Goal: Entertainment & Leisure: Consume media (video, audio)

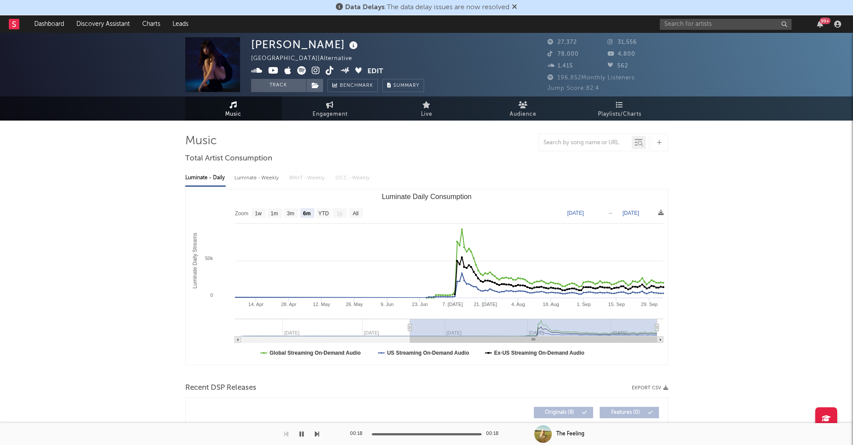
select select "6m"
click at [295, 90] on button "Track" at bounding box center [278, 85] width 55 height 13
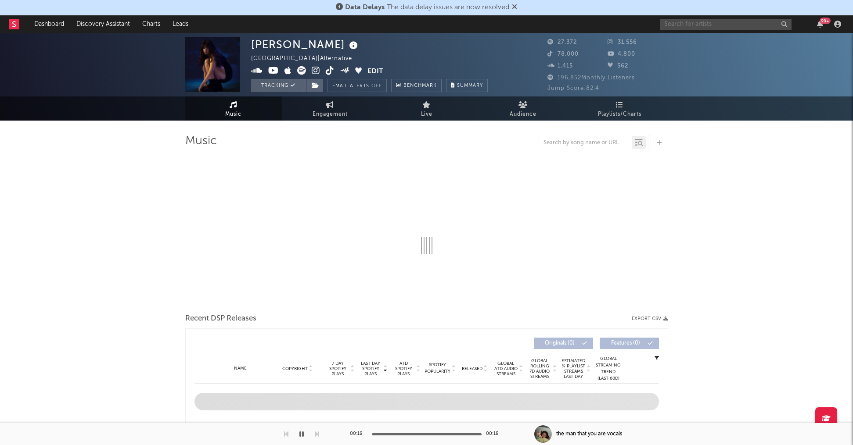
click at [693, 28] on input "text" at bounding box center [726, 24] width 132 height 11
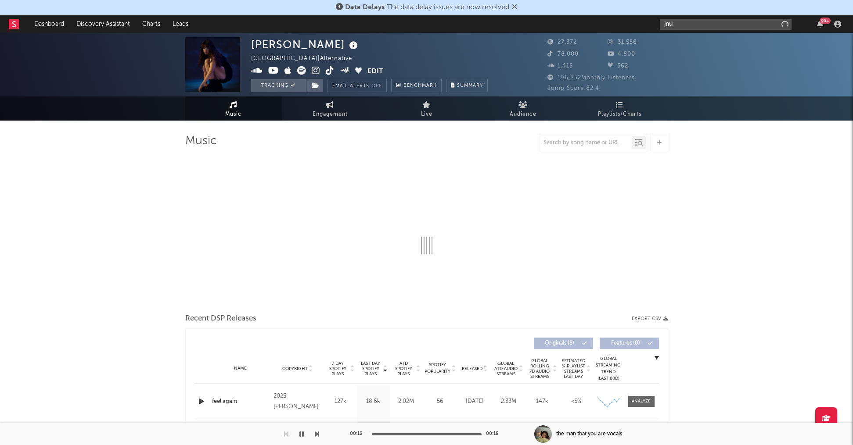
type input "inud"
select select "6m"
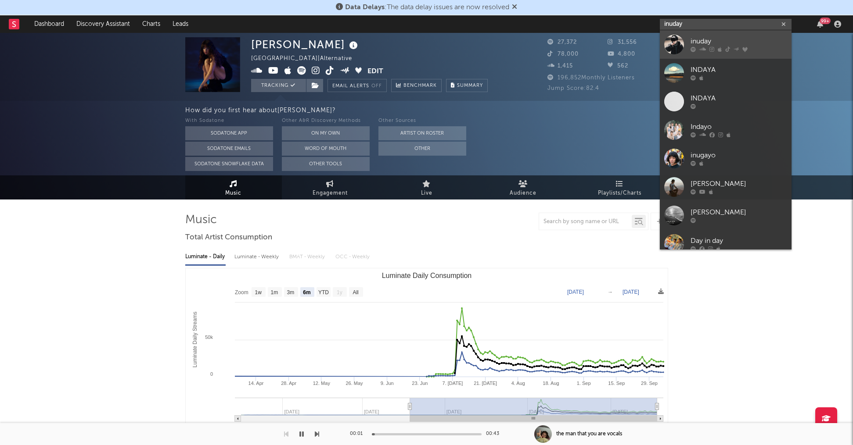
type input "inuday"
click at [686, 40] on link "inuday" at bounding box center [726, 44] width 132 height 29
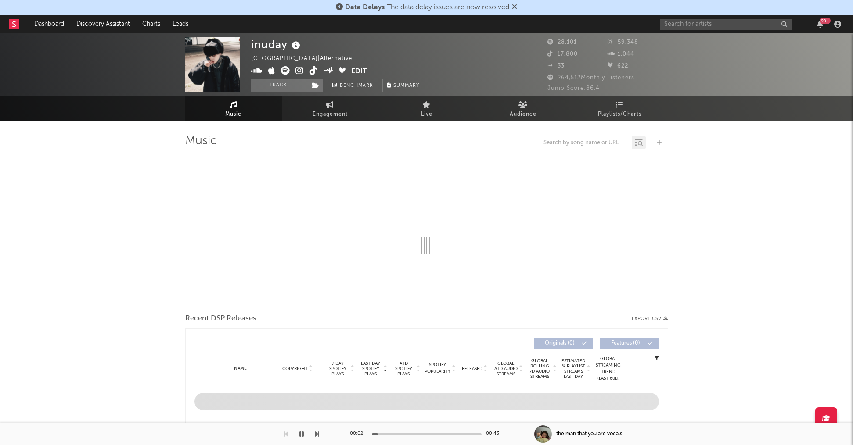
select select "6m"
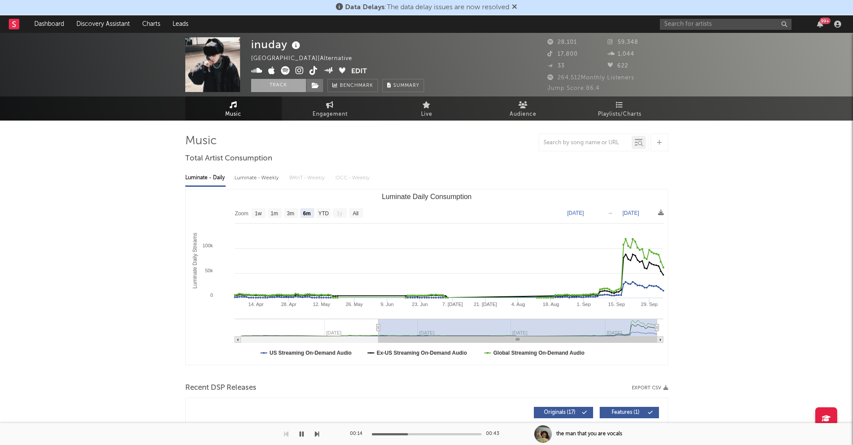
click at [287, 86] on button "Track" at bounding box center [278, 85] width 55 height 13
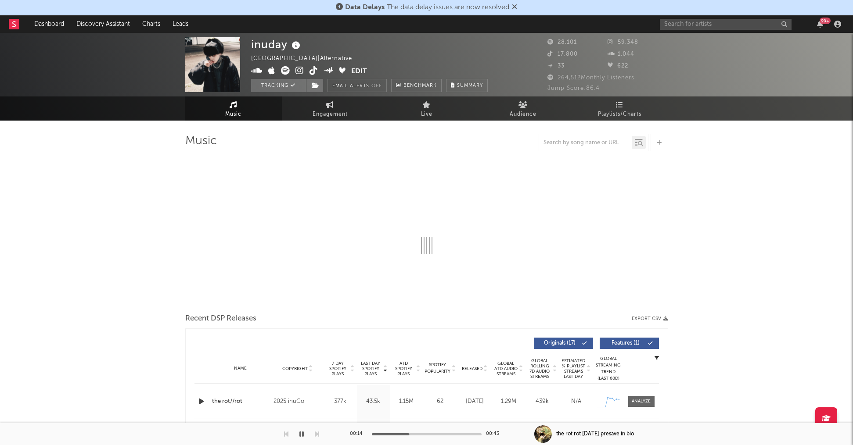
select select "6m"
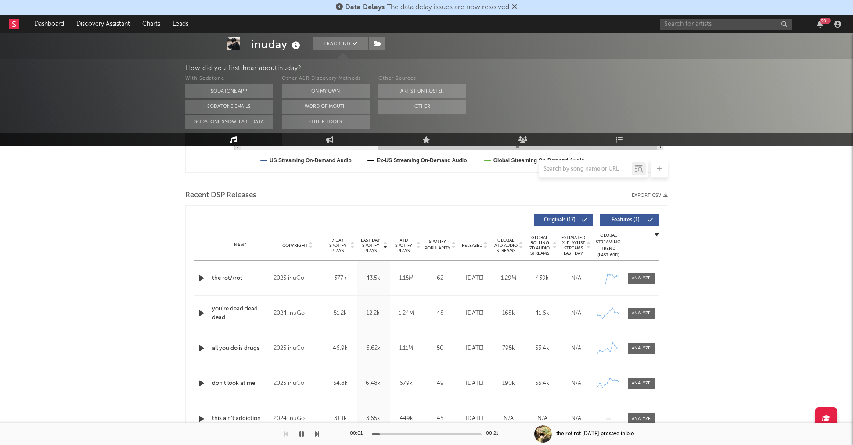
scroll to position [278, 0]
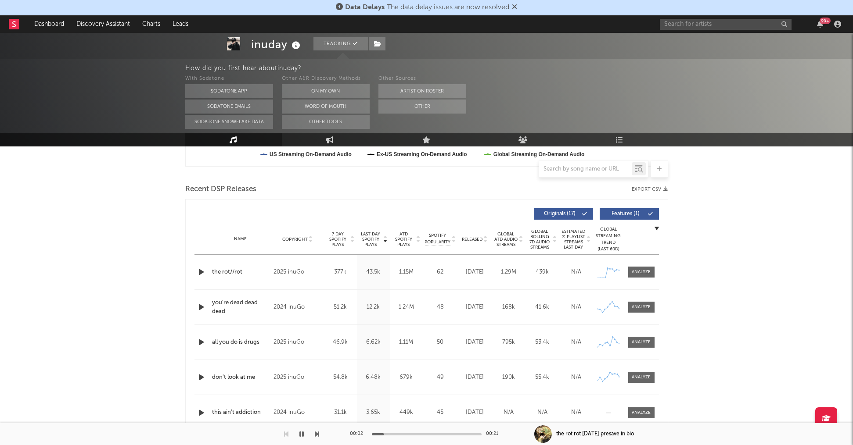
click at [204, 279] on div "Name the rot//rot Copyright 2025 inuGo Label inuGo Album Names the rot//rot Com…" at bounding box center [426, 272] width 464 height 35
click at [201, 275] on icon "button" at bounding box center [201, 272] width 9 height 11
click at [201, 275] on icon "button" at bounding box center [201, 272] width 8 height 11
click at [125, 236] on div "inuday Tracking [GEOGRAPHIC_DATA] | Alternative Edit Tracking Email Alerts Off …" at bounding box center [426, 413] width 853 height 1317
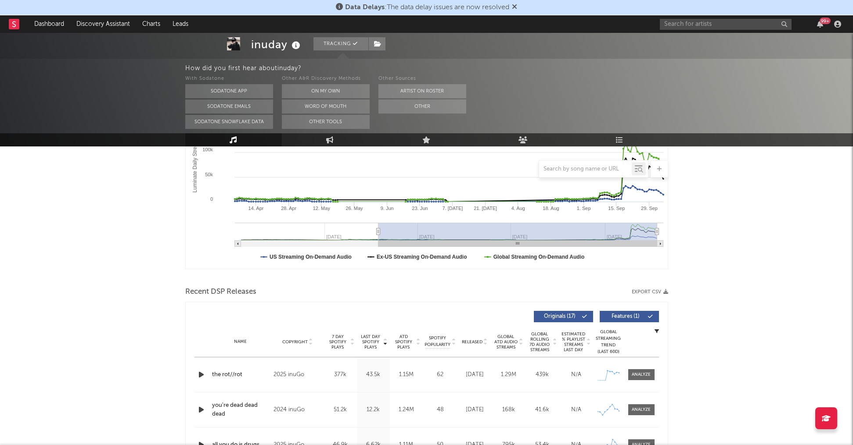
scroll to position [179, 0]
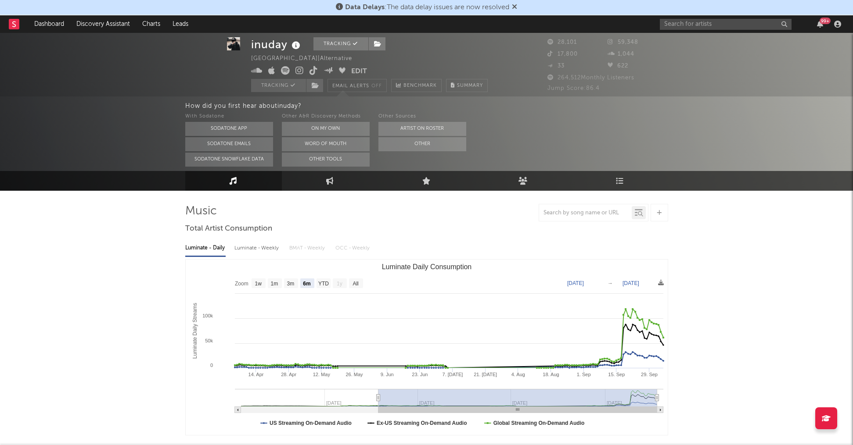
scroll to position [11, 0]
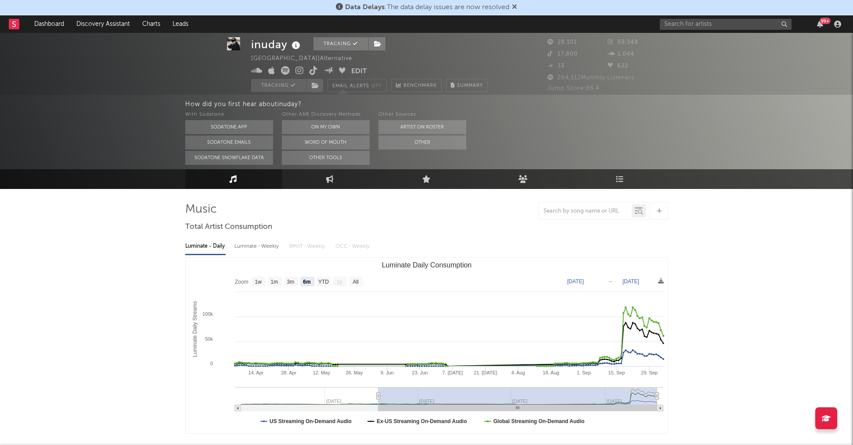
click at [733, 126] on div "With Sodatone Sodatone App Sodatone Emails Sodatone Snowflake Data Other A&R Di…" at bounding box center [519, 137] width 668 height 55
